Goal: Complete application form

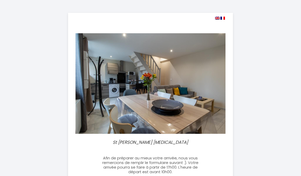
select select
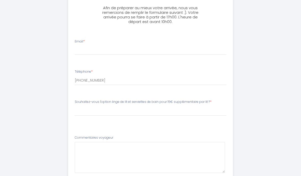
scroll to position [151, 0]
click at [173, 42] on div "Email *" at bounding box center [151, 46] width 159 height 16
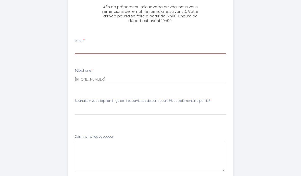
click at [164, 50] on input "Email *" at bounding box center [151, 49] width 152 height 9
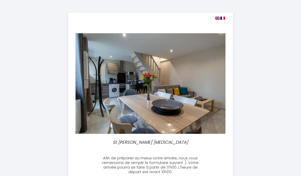
select select
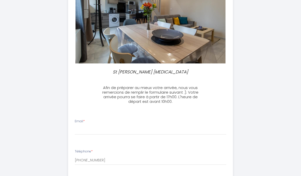
scroll to position [72, 0]
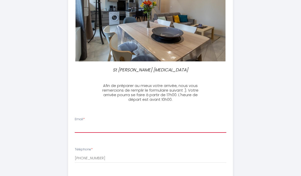
click at [164, 124] on input "Email *" at bounding box center [151, 127] width 152 height 9
